Goal: Task Accomplishment & Management: Use online tool/utility

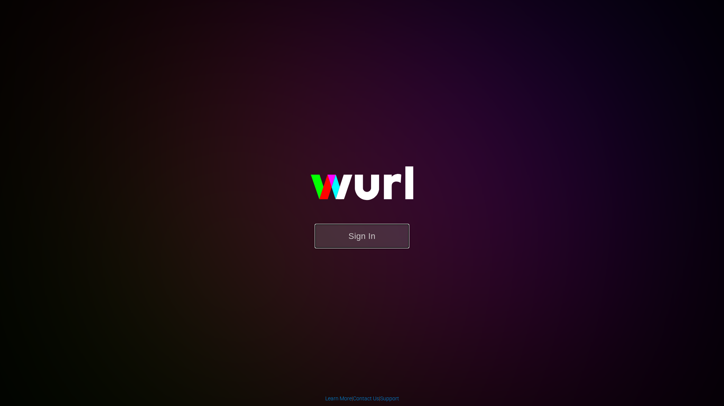
click at [347, 241] on button "Sign In" at bounding box center [361, 236] width 95 height 25
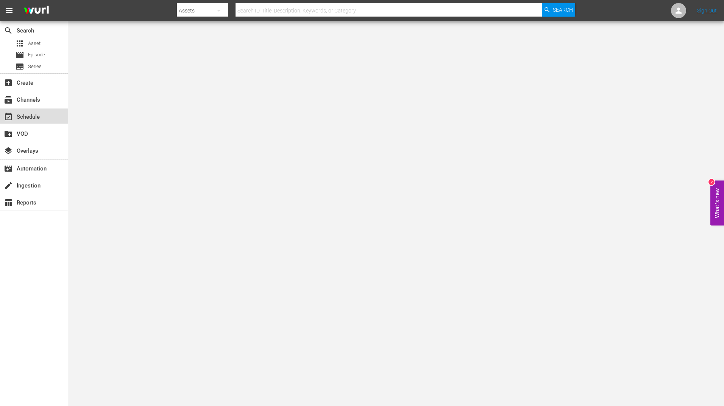
click at [43, 116] on div "event_available Schedule" at bounding box center [34, 116] width 68 height 15
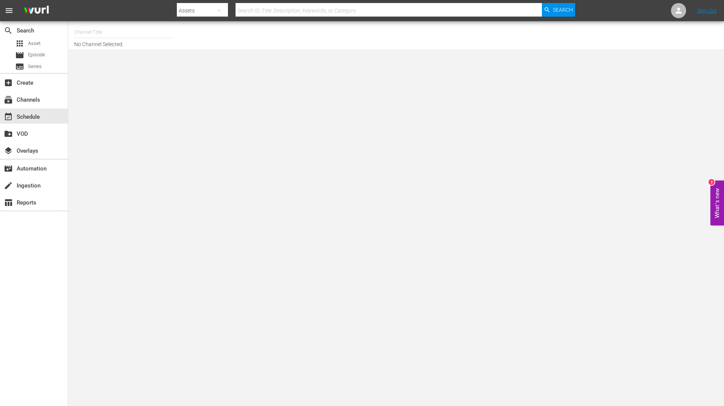
click at [106, 39] on input "text" at bounding box center [122, 32] width 97 height 18
click at [108, 54] on div "BBC Kids (1229 - bbc_bbckids_1)" at bounding box center [178, 53] width 196 height 18
type input "BBC Kids (1229 - bbc_bbckids_1)"
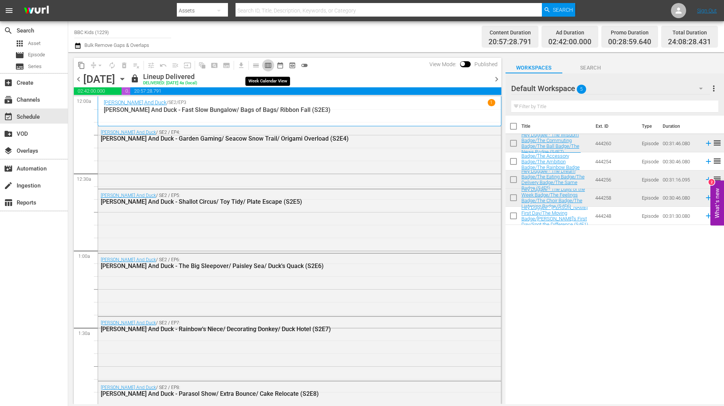
click at [266, 66] on span "calendar_view_week_outlined" at bounding box center [268, 66] width 8 height 8
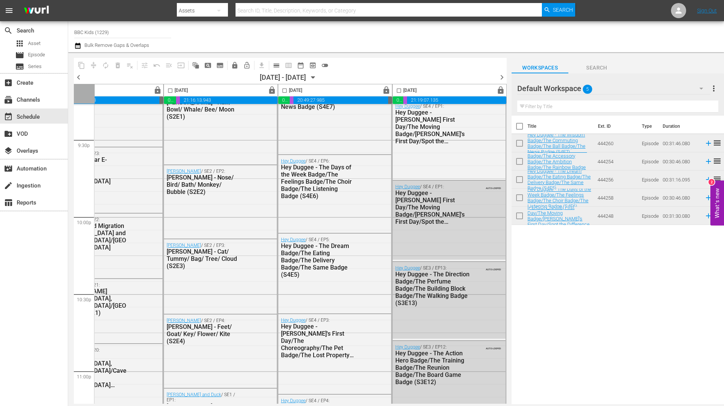
scroll to position [3286, 391]
click at [275, 68] on span "calendar_view_day_outlined" at bounding box center [276, 66] width 8 height 8
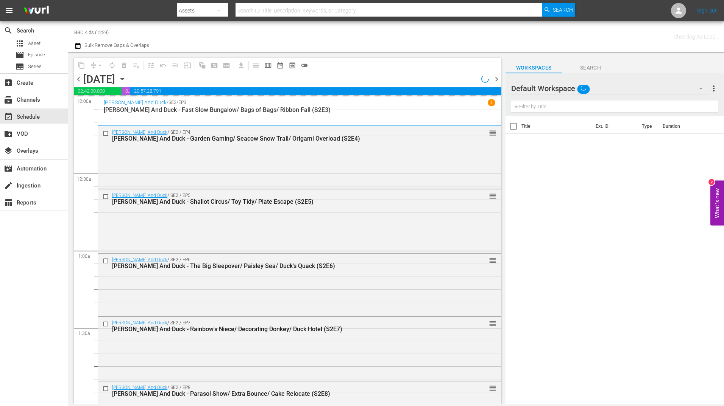
click at [126, 79] on icon "button" at bounding box center [122, 79] width 8 height 8
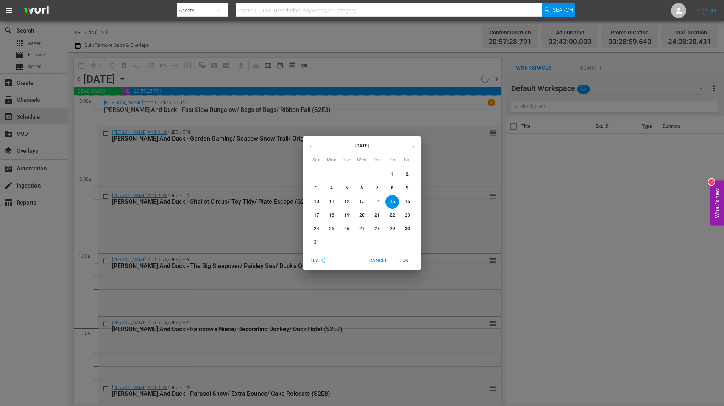
click at [363, 218] on p "20" at bounding box center [361, 215] width 5 height 6
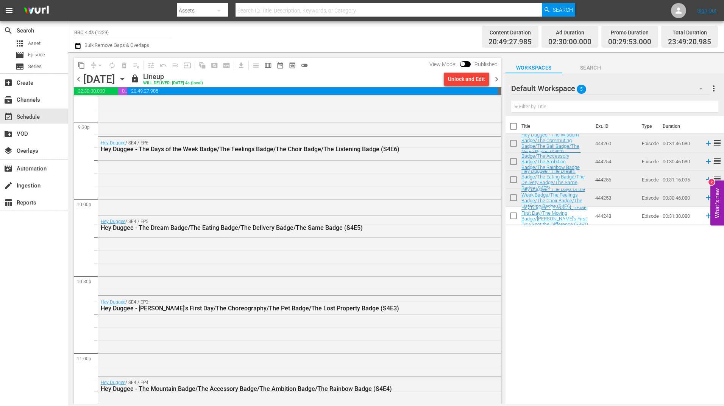
scroll to position [3424, 0]
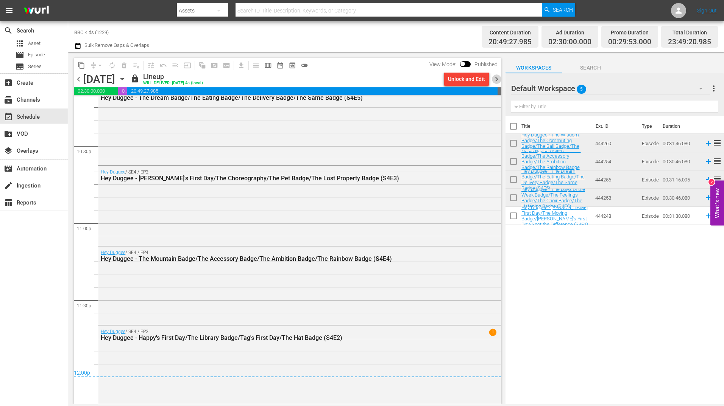
click at [497, 80] on span "chevron_right" at bounding box center [496, 79] width 9 height 9
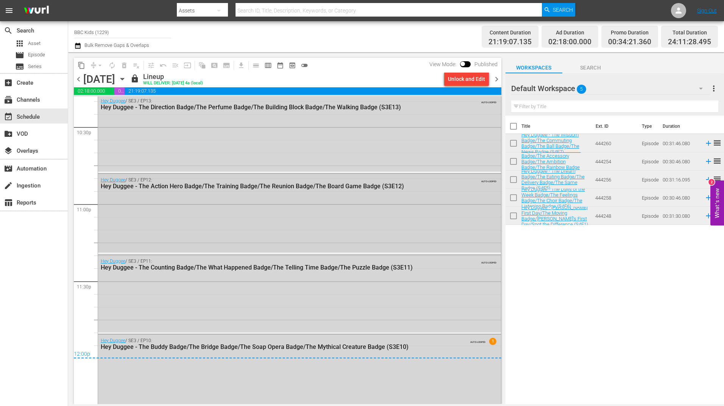
scroll to position [3454, 0]
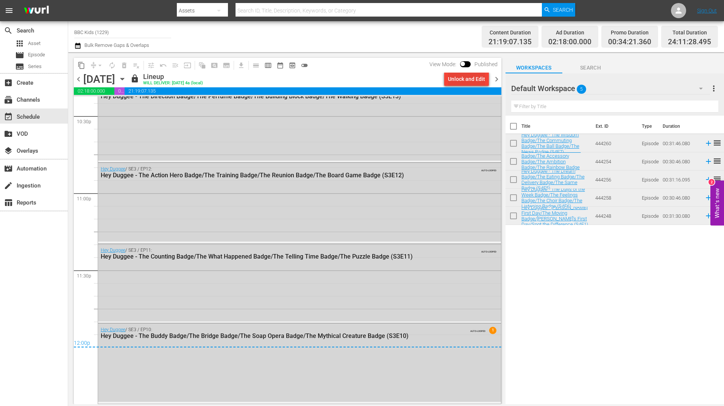
click at [467, 85] on div "Unlock and Edit" at bounding box center [466, 79] width 37 height 14
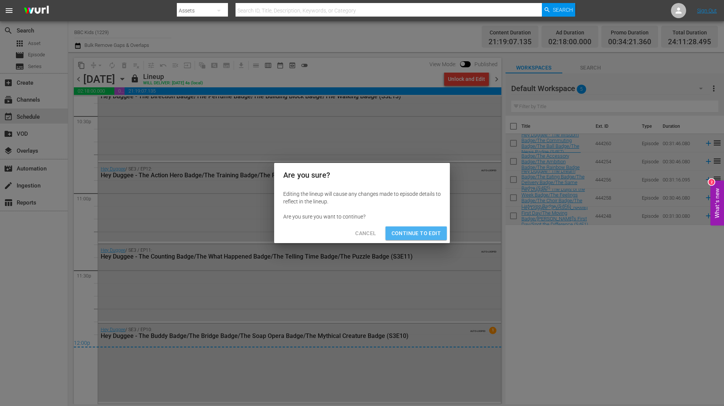
click at [426, 236] on span "Continue to Edit" at bounding box center [415, 233] width 49 height 9
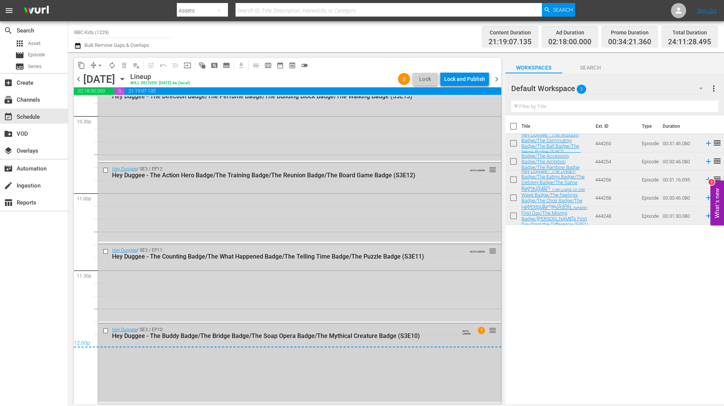
click at [104, 330] on input "checkbox" at bounding box center [107, 331] width 8 height 6
click at [105, 251] on input "checkbox" at bounding box center [107, 251] width 8 height 6
click at [106, 172] on input "checkbox" at bounding box center [107, 170] width 8 height 6
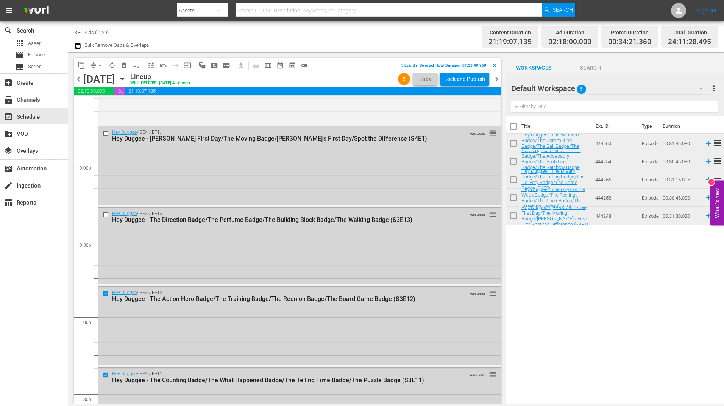
scroll to position [3330, 0]
click at [107, 214] on input "checkbox" at bounding box center [107, 215] width 8 height 6
click at [106, 134] on input "checkbox" at bounding box center [107, 134] width 8 height 6
click at [124, 66] on span "delete_forever_outlined" at bounding box center [124, 66] width 8 height 8
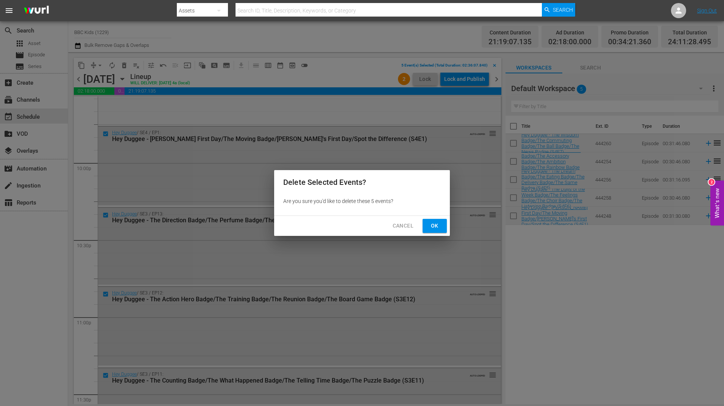
click at [435, 228] on span "Ok" at bounding box center [434, 225] width 12 height 9
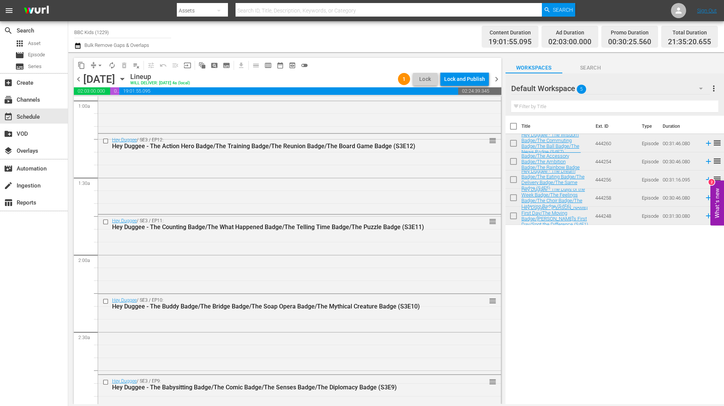
scroll to position [0, 0]
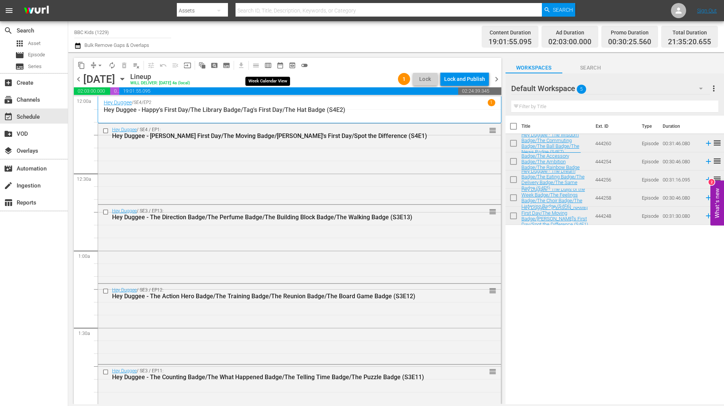
click at [265, 66] on span "calendar_view_week_outlined" at bounding box center [268, 66] width 8 height 8
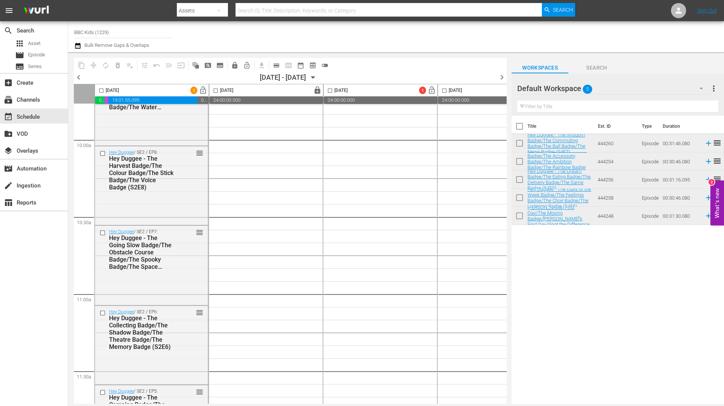
scroll to position [1510, 0]
click at [317, 79] on icon "button" at bounding box center [313, 77] width 8 height 8
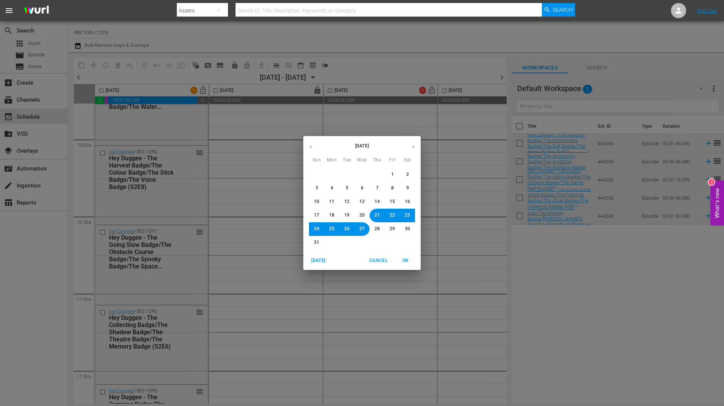
click at [375, 201] on span "14" at bounding box center [376, 202] width 5 height 6
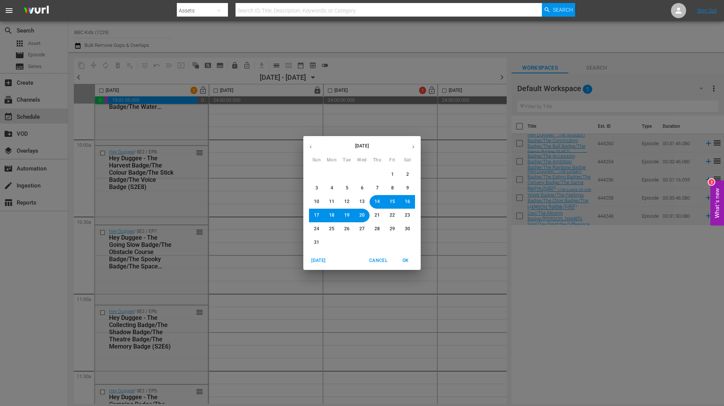
click at [406, 264] on span "OK" at bounding box center [405, 261] width 18 height 8
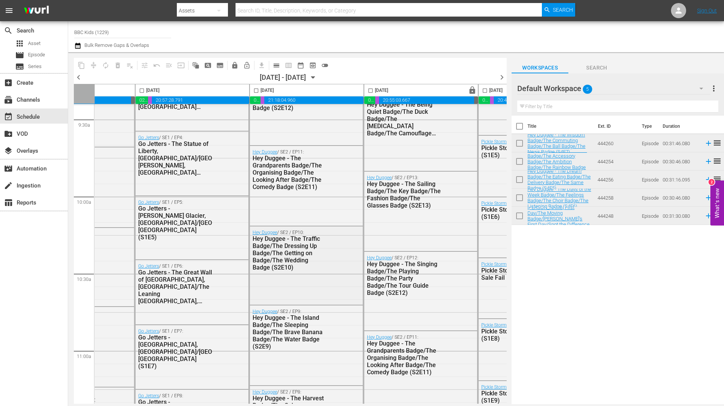
scroll to position [1453, 0]
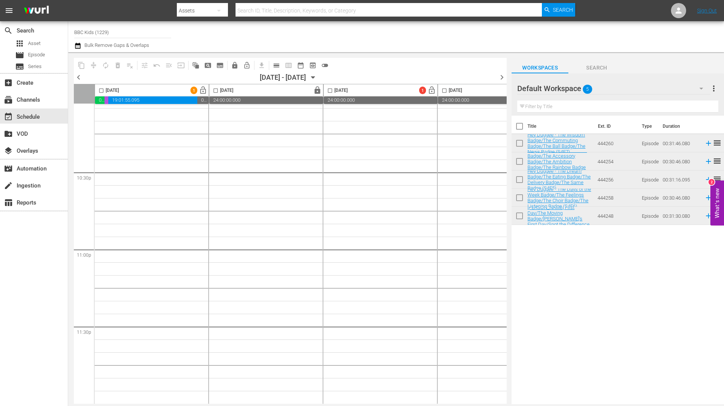
scroll to position [3410, 0]
click at [317, 78] on icon "button" at bounding box center [313, 77] width 8 height 8
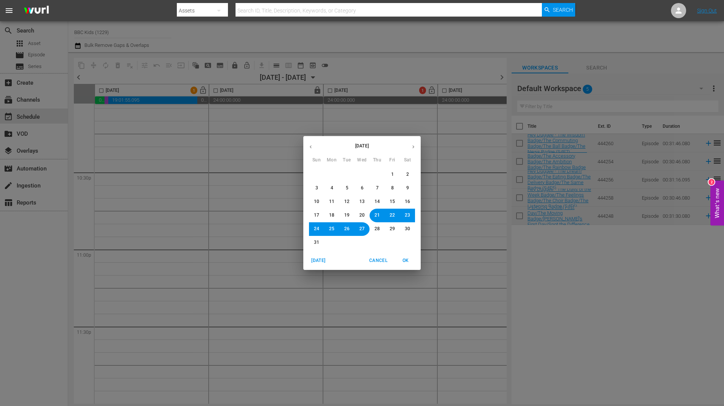
click at [389, 204] on span "15" at bounding box center [391, 202] width 5 height 6
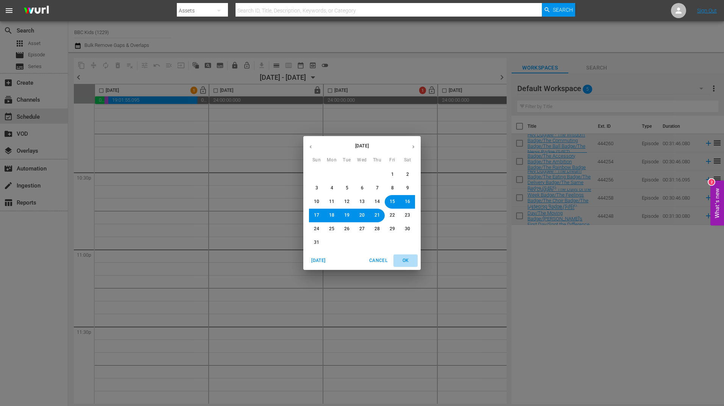
click at [408, 262] on span "OK" at bounding box center [405, 261] width 18 height 8
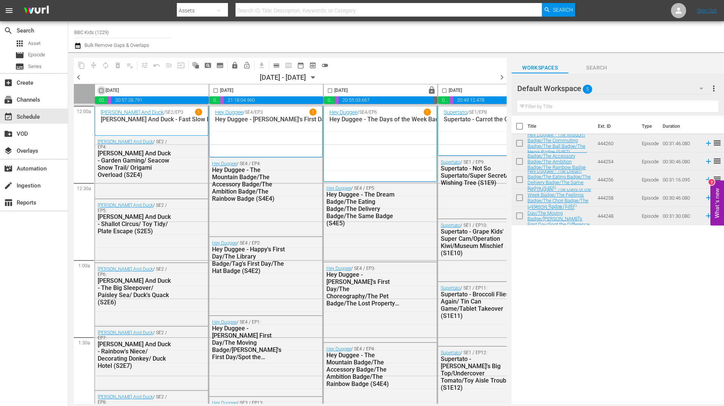
drag, startPoint x: 102, startPoint y: 91, endPoint x: 190, endPoint y: 90, distance: 87.8
click at [102, 91] on input "checkbox" at bounding box center [101, 92] width 9 height 9
checkbox input "true"
click at [218, 89] on input "checkbox" at bounding box center [215, 92] width 9 height 9
checkbox input "true"
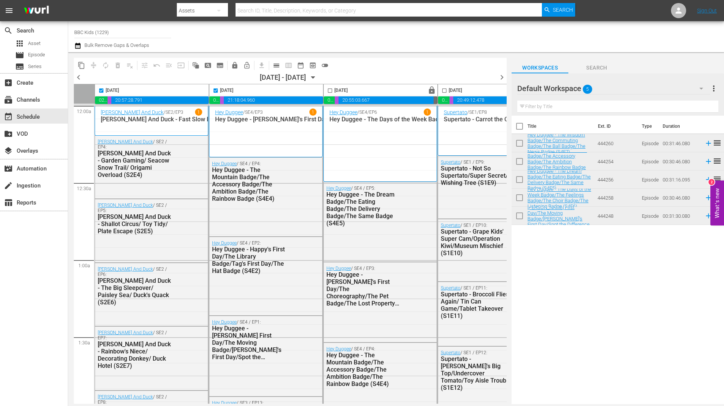
click at [332, 89] on input "checkbox" at bounding box center [329, 92] width 9 height 9
checkbox input "true"
click at [445, 90] on input "checkbox" at bounding box center [444, 92] width 9 height 9
checkbox input "true"
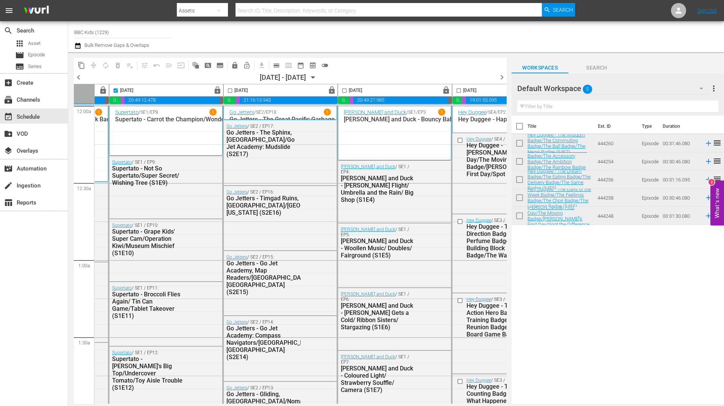
scroll to position [0, 329]
click at [226, 91] on input "checkbox" at bounding box center [229, 92] width 9 height 9
checkbox input "true"
click at [344, 90] on input "checkbox" at bounding box center [343, 92] width 9 height 9
checkbox input "true"
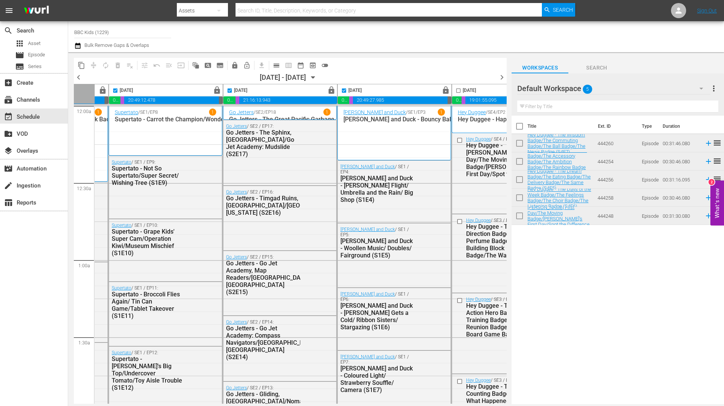
click at [457, 88] on input "checkbox" at bounding box center [458, 92] width 9 height 9
checkbox input "true"
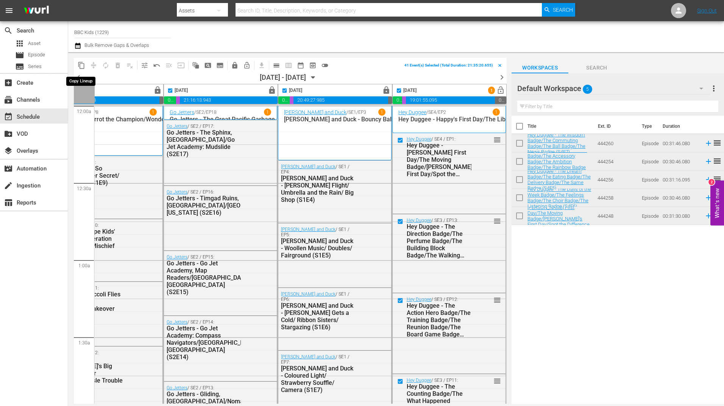
click at [81, 66] on span "content_copy" at bounding box center [82, 66] width 8 height 8
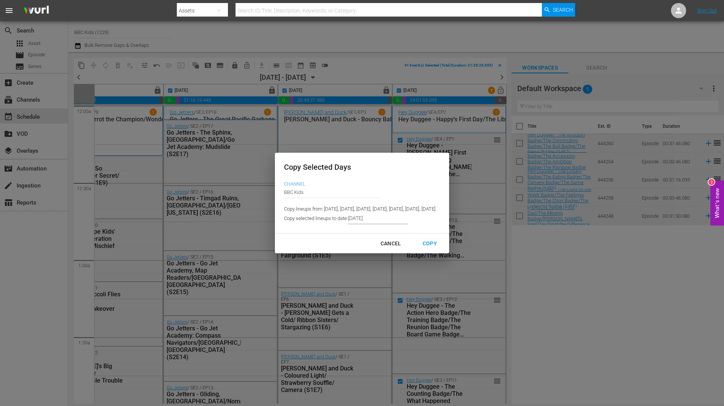
click at [348, 220] on input "8/15/2025" at bounding box center [378, 218] width 60 height 11
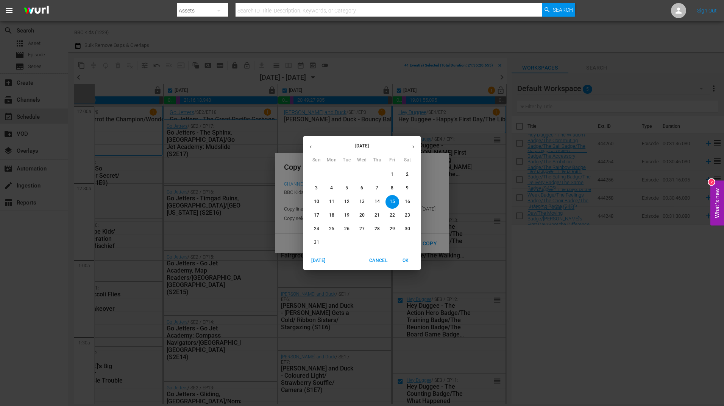
click at [388, 217] on span "22" at bounding box center [392, 215] width 14 height 6
type input "8/22/2025"
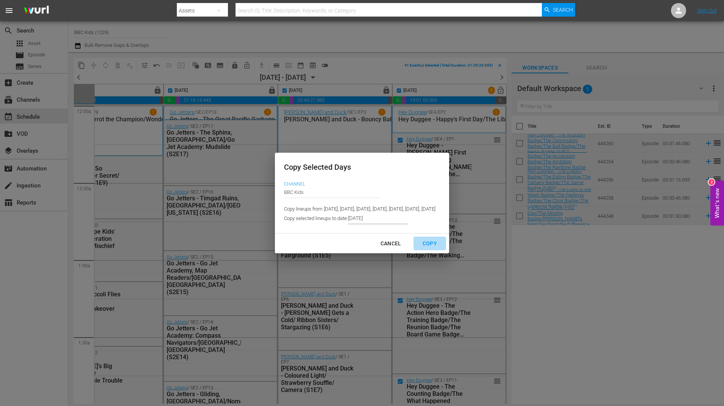
click at [443, 246] on div "Copy" at bounding box center [429, 243] width 26 height 9
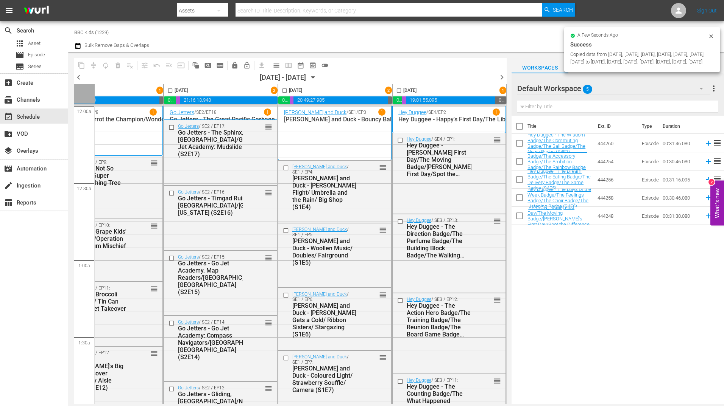
checkbox input "false"
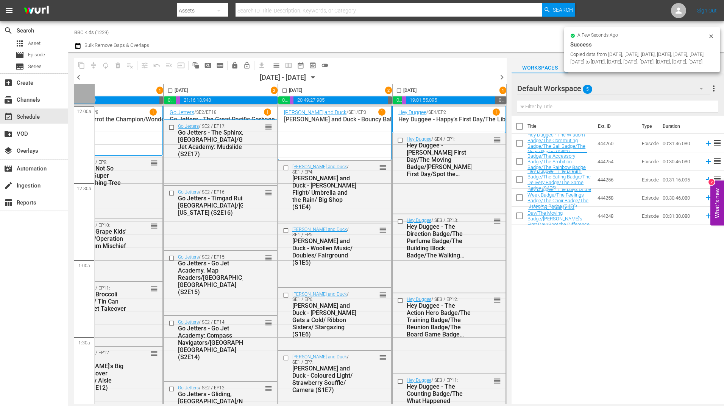
checkbox input "false"
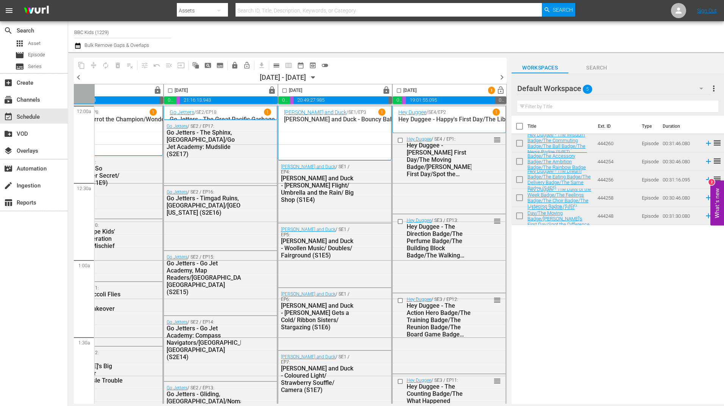
click at [77, 45] on icon "button" at bounding box center [77, 46] width 5 height 6
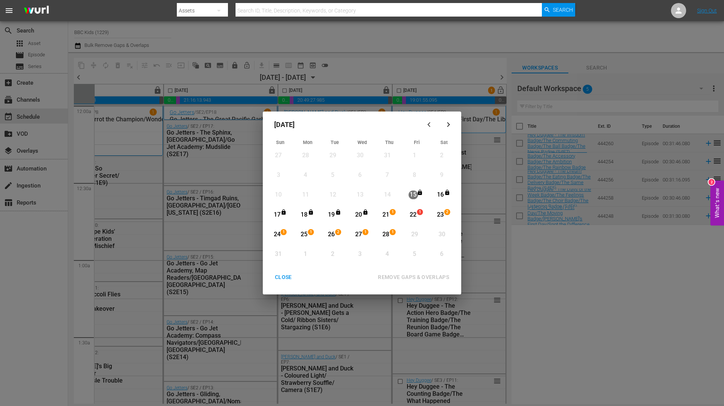
click at [389, 215] on div "21" at bounding box center [385, 215] width 9 height 9
click at [387, 231] on div "28" at bounding box center [385, 234] width 9 height 9
click at [392, 277] on div "REMOVE GAPS & OVERLAPS" at bounding box center [413, 277] width 83 height 9
click at [284, 276] on div "CLOSE" at bounding box center [283, 277] width 29 height 9
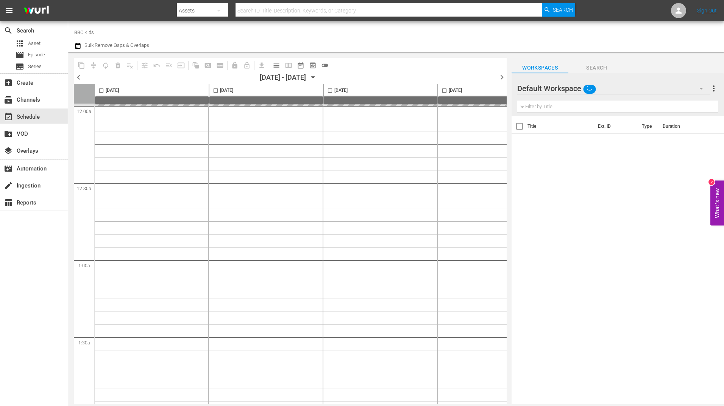
click at [317, 76] on icon "button" at bounding box center [313, 77] width 8 height 8
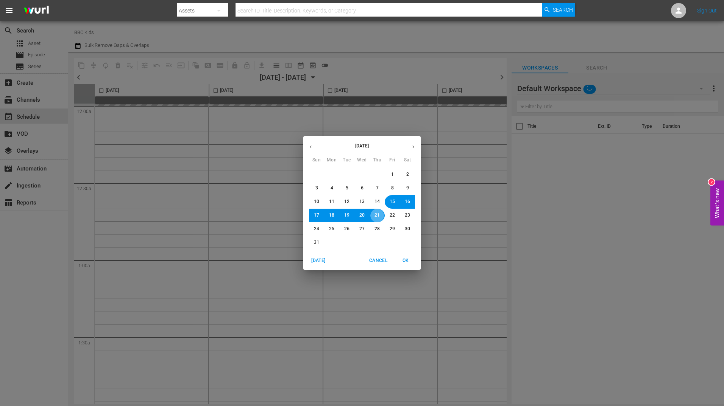
click at [377, 212] on span "21" at bounding box center [376, 215] width 5 height 6
click at [407, 256] on button "OK" at bounding box center [405, 261] width 24 height 12
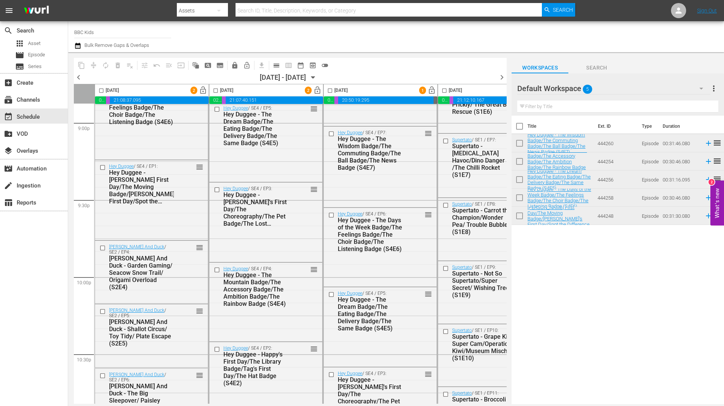
scroll to position [3410, 0]
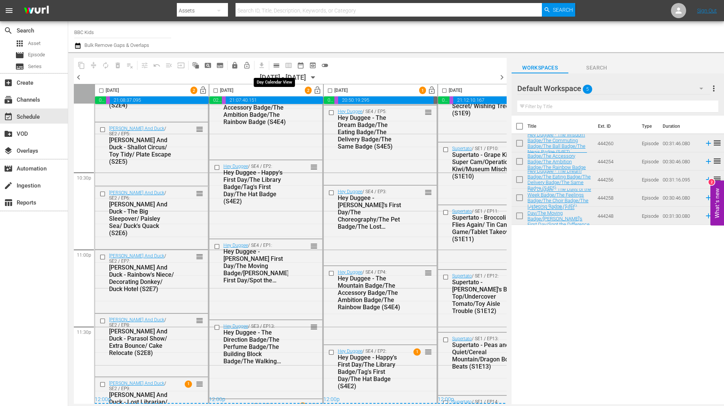
click at [273, 65] on span "calendar_view_day_outlined" at bounding box center [276, 66] width 8 height 8
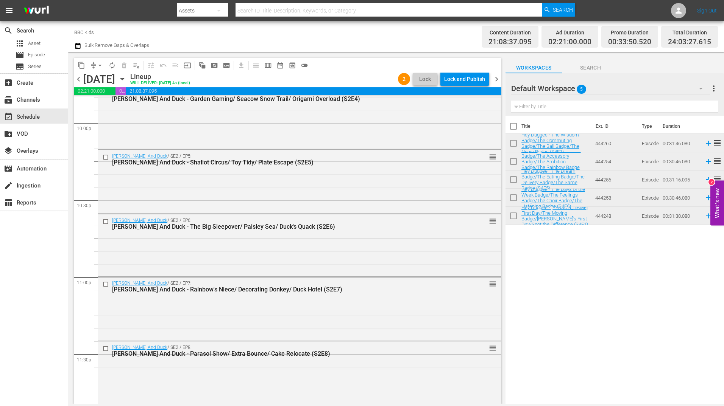
scroll to position [3433, 0]
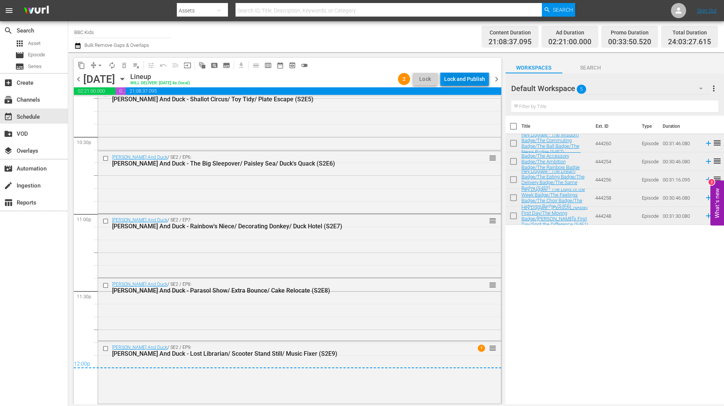
click at [459, 75] on div "Lock and Publish" at bounding box center [464, 79] width 41 height 14
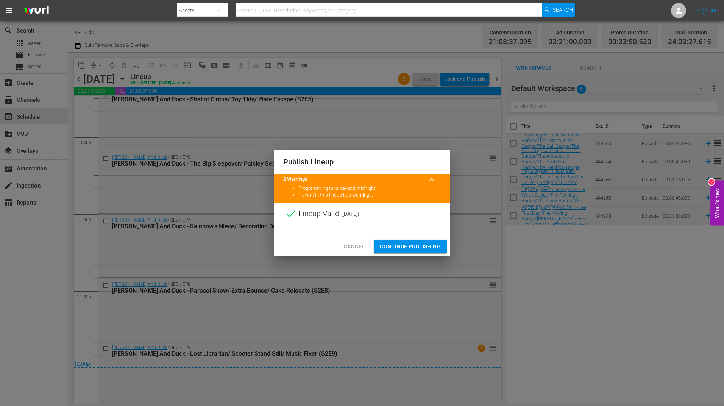
click at [407, 235] on div at bounding box center [362, 231] width 176 height 11
click at [409, 244] on span "Continue Publishing" at bounding box center [410, 246] width 61 height 9
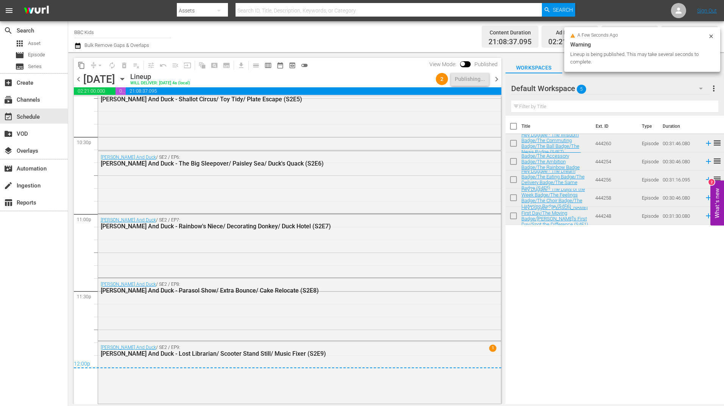
click at [496, 83] on span "chevron_right" at bounding box center [496, 79] width 9 height 9
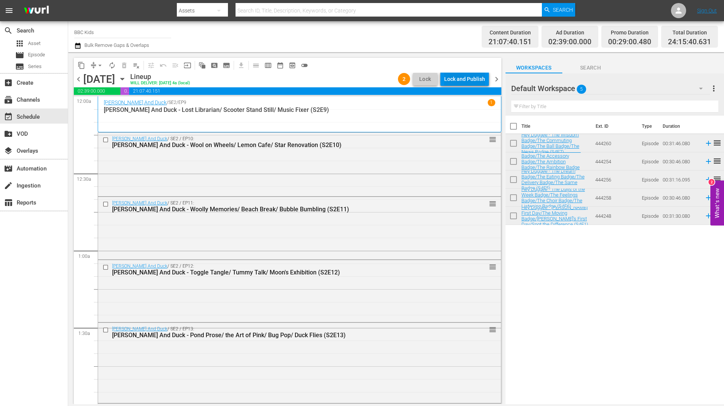
click at [466, 79] on div "Lock and Publish" at bounding box center [464, 79] width 41 height 14
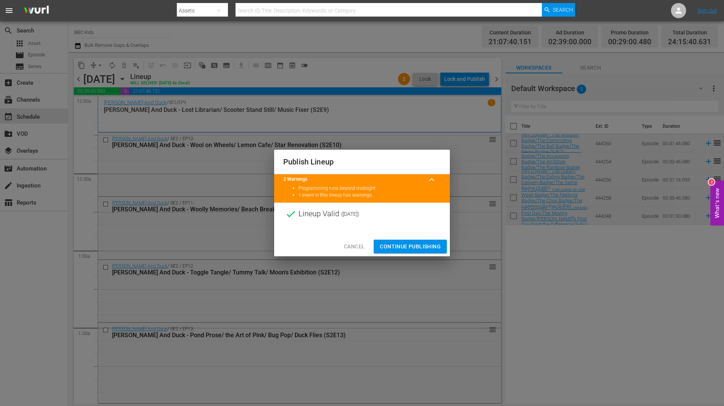
click at [407, 240] on button "Continue Publishing" at bounding box center [409, 247] width 73 height 14
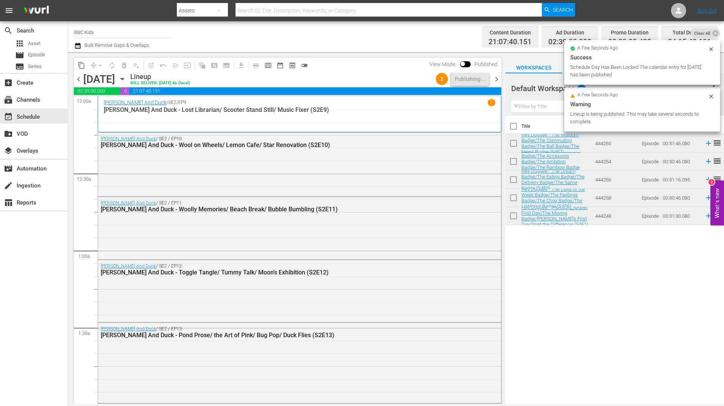
click at [496, 81] on span "chevron_right" at bounding box center [496, 79] width 9 height 9
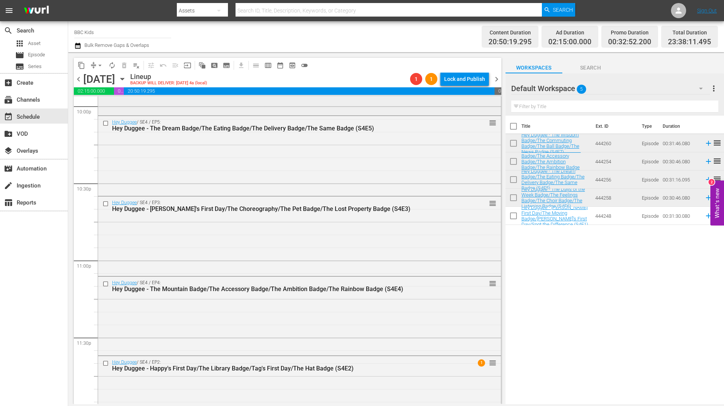
scroll to position [3396, 0]
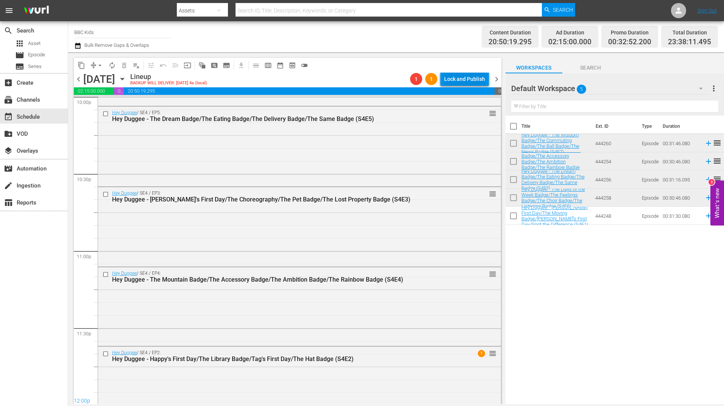
click at [464, 78] on div "Lock and Publish" at bounding box center [464, 79] width 41 height 14
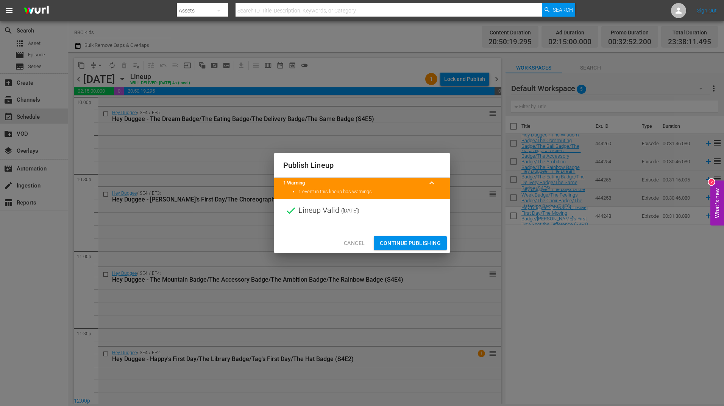
click at [408, 241] on span "Continue Publishing" at bounding box center [410, 243] width 61 height 9
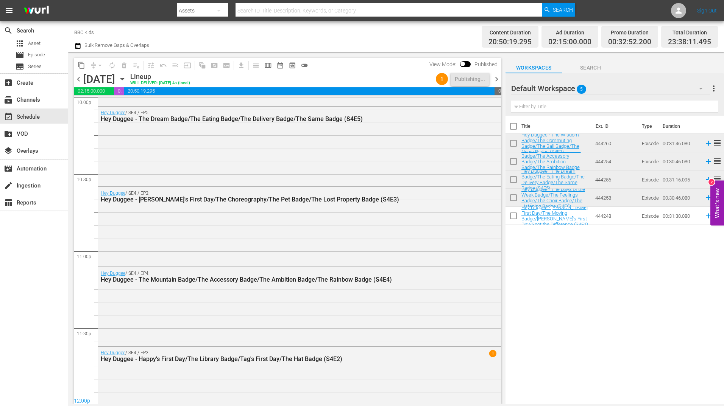
click at [494, 80] on span "chevron_right" at bounding box center [496, 79] width 9 height 9
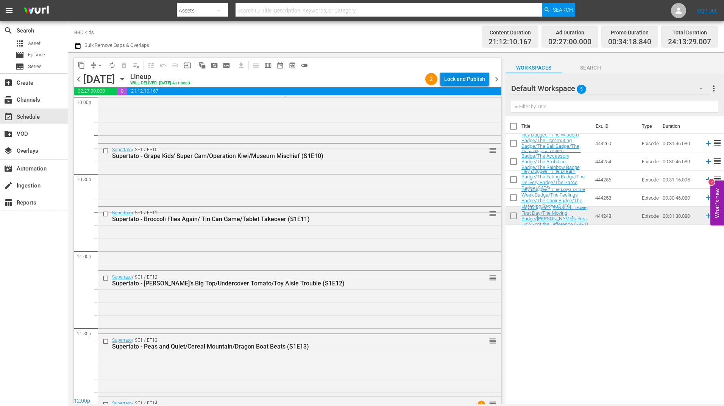
click at [453, 85] on div "Lock and Publish" at bounding box center [464, 79] width 41 height 14
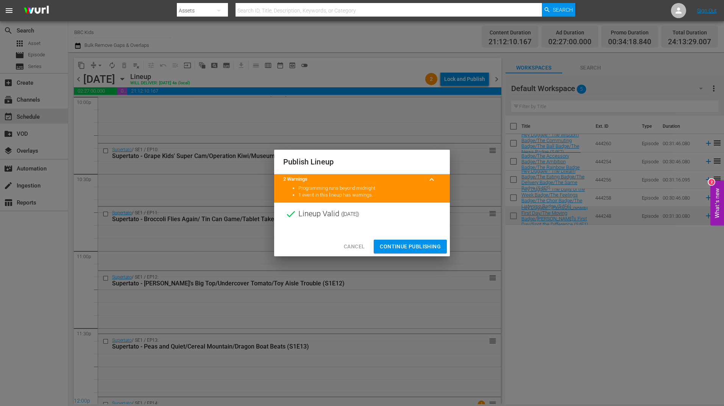
click at [411, 245] on span "Continue Publishing" at bounding box center [410, 246] width 61 height 9
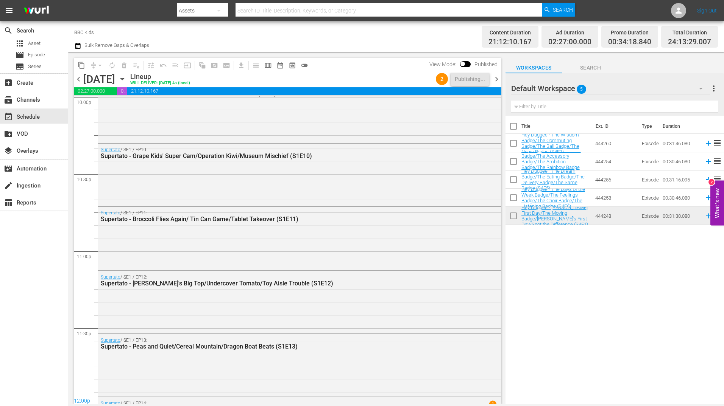
click at [497, 82] on span "chevron_right" at bounding box center [496, 79] width 9 height 9
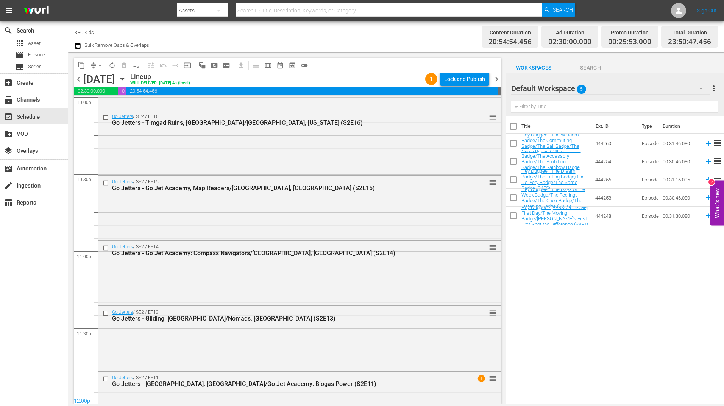
click at [464, 76] on div "Lock and Publish" at bounding box center [464, 79] width 41 height 14
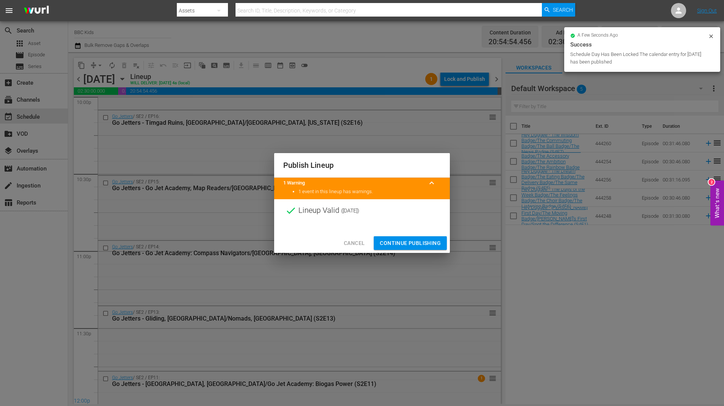
click at [409, 240] on span "Continue Publishing" at bounding box center [410, 243] width 61 height 9
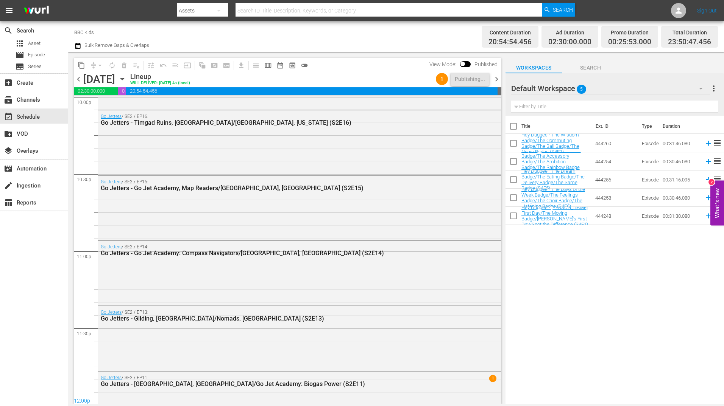
click at [496, 81] on span "chevron_right" at bounding box center [496, 79] width 9 height 9
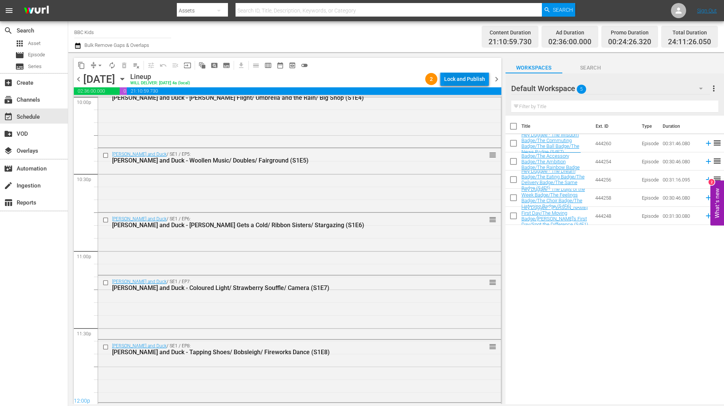
click at [464, 77] on div "Lock and Publish" at bounding box center [464, 79] width 41 height 14
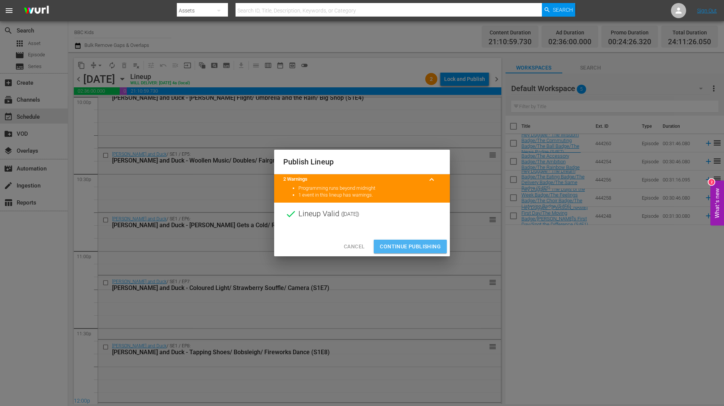
click at [412, 249] on span "Continue Publishing" at bounding box center [410, 246] width 61 height 9
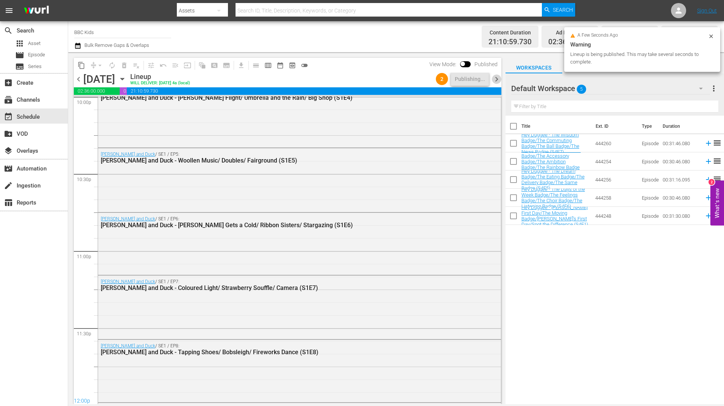
click at [496, 83] on span "chevron_right" at bounding box center [496, 79] width 9 height 9
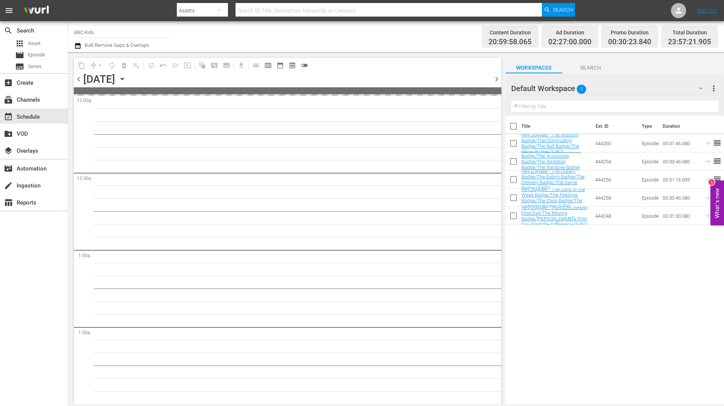
scroll to position [3396, 0]
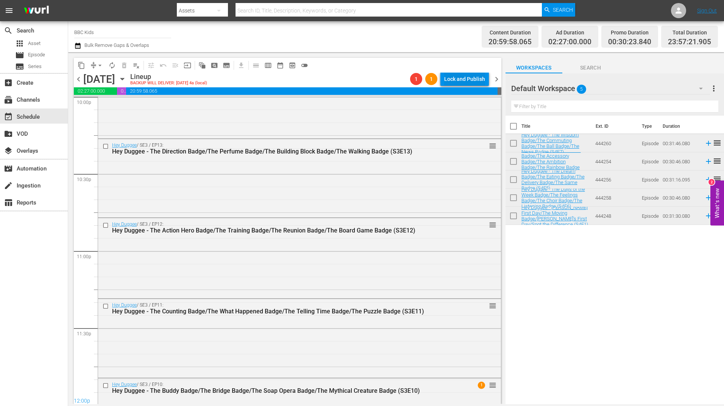
click at [465, 79] on div "Lock and Publish" at bounding box center [464, 79] width 41 height 14
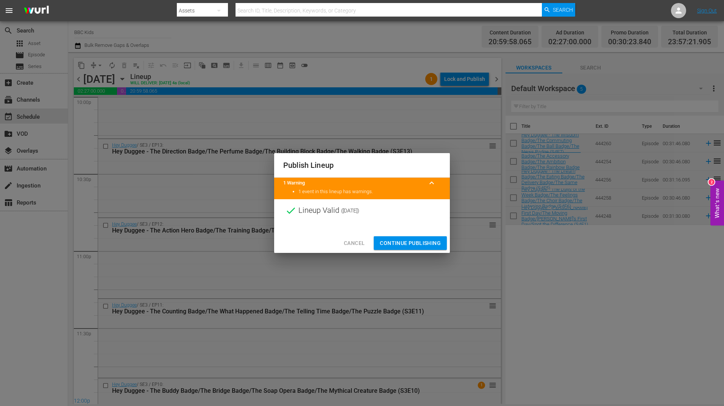
click at [405, 241] on span "Continue Publishing" at bounding box center [410, 243] width 61 height 9
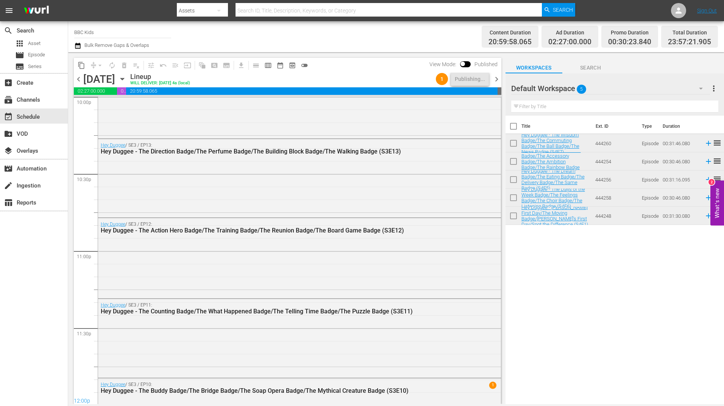
click at [498, 79] on span "chevron_right" at bounding box center [496, 79] width 9 height 9
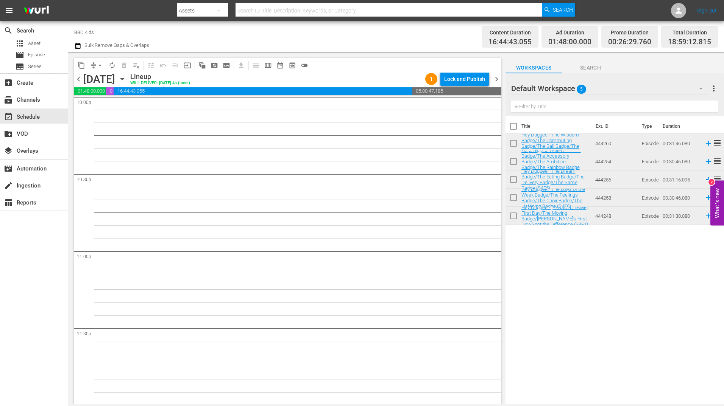
click at [529, 392] on div "Title Ext. ID Type Duration Hey Duggee - The Wisdom Badge/The Commuting Badge/T…" at bounding box center [614, 261] width 218 height 290
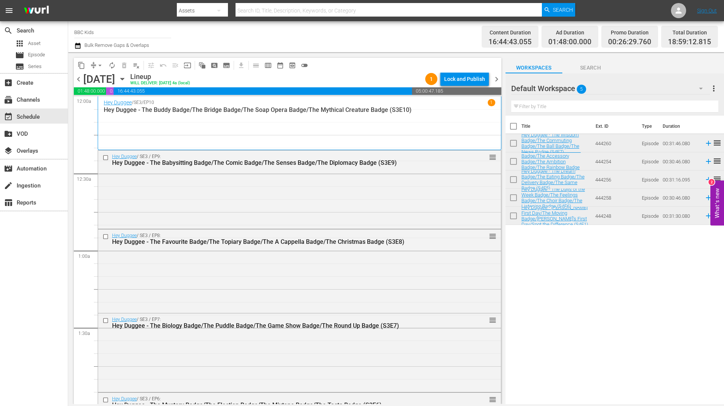
click at [459, 37] on div "Content Duration 16:44:43.055 Ad Duration 01:48:00.000 Promo Duration 00:26:29.…" at bounding box center [571, 36] width 293 height 27
